Goal: Check status: Check status

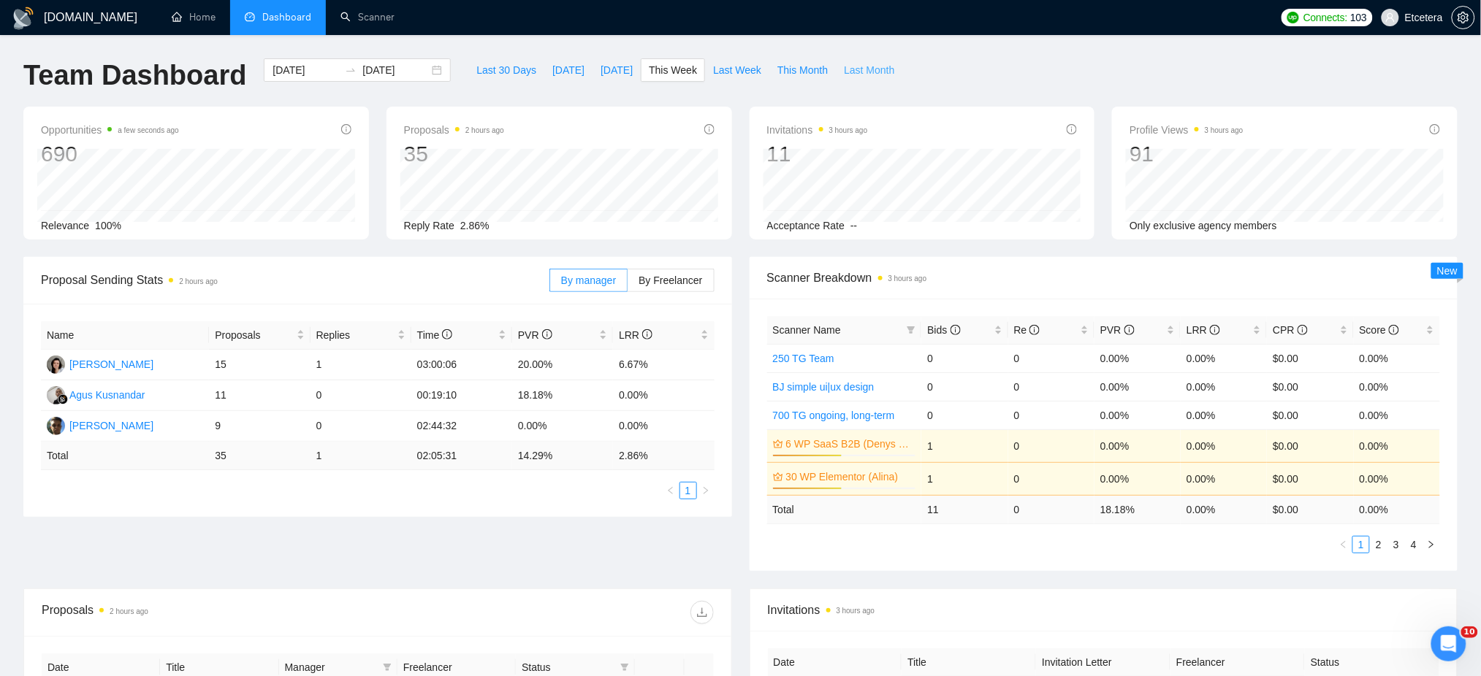
click at [852, 73] on span "Last Month" at bounding box center [869, 70] width 50 height 16
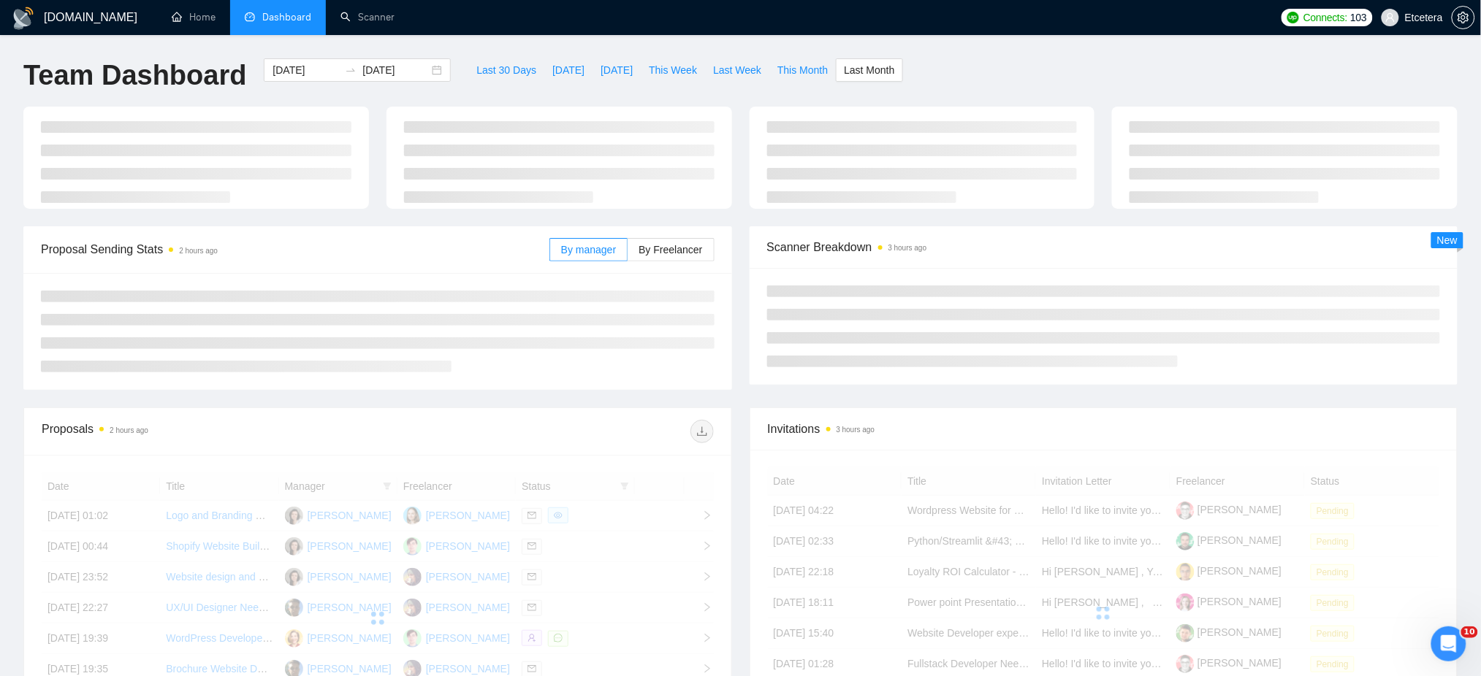
type input "2025-09-01"
type input "2025-09-30"
